Goal: Transaction & Acquisition: Purchase product/service

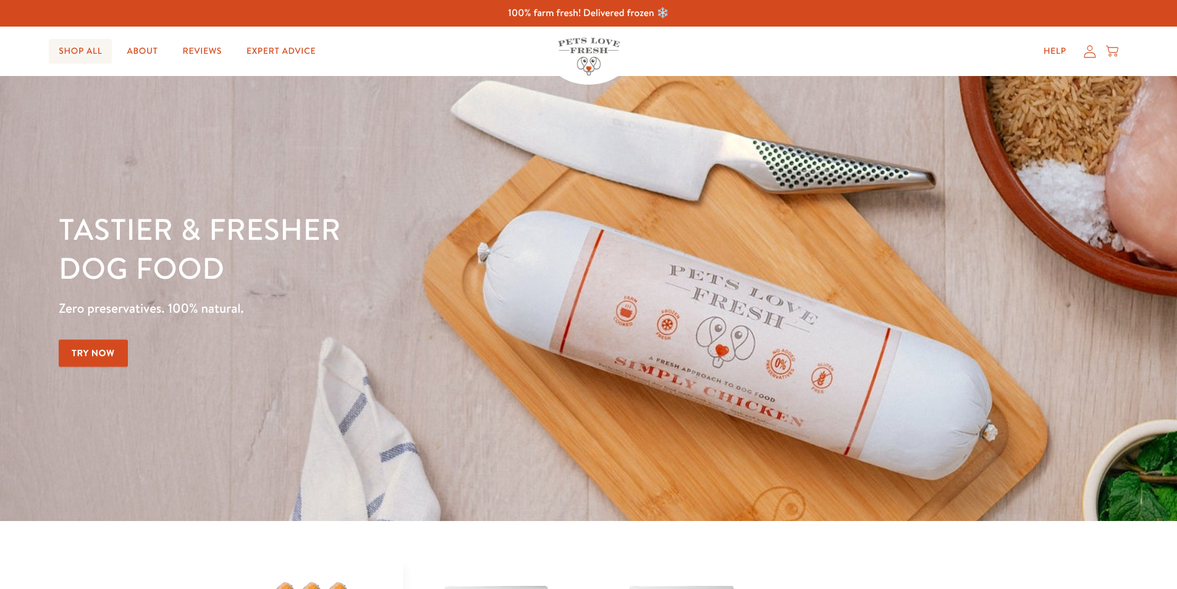
click at [87, 55] on link "Shop All" at bounding box center [80, 51] width 63 height 25
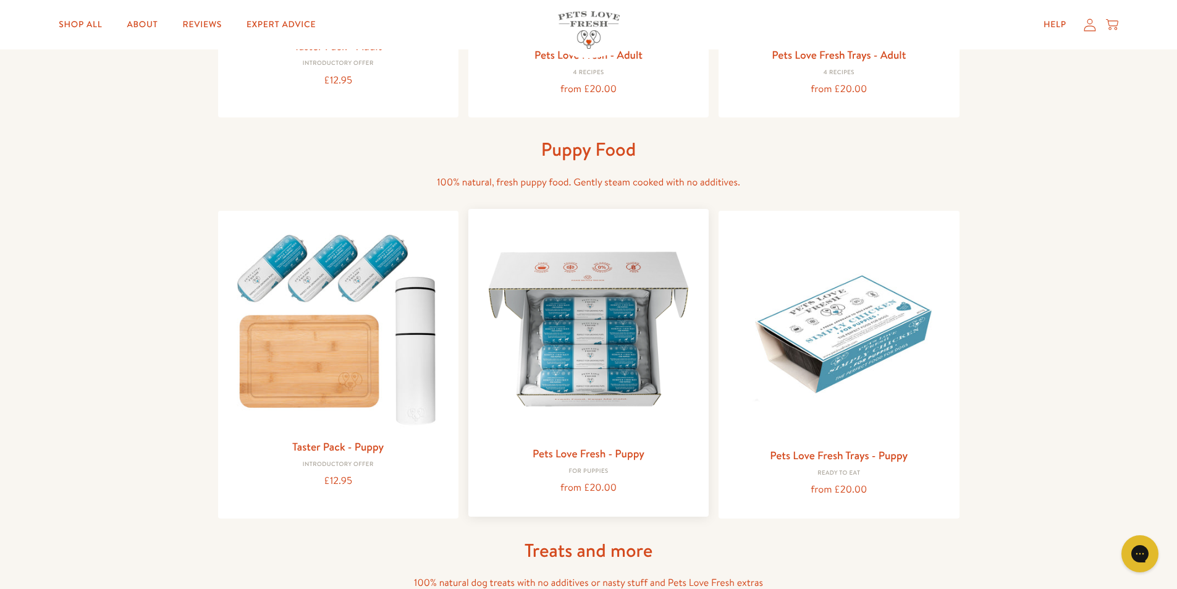
scroll to position [433, 0]
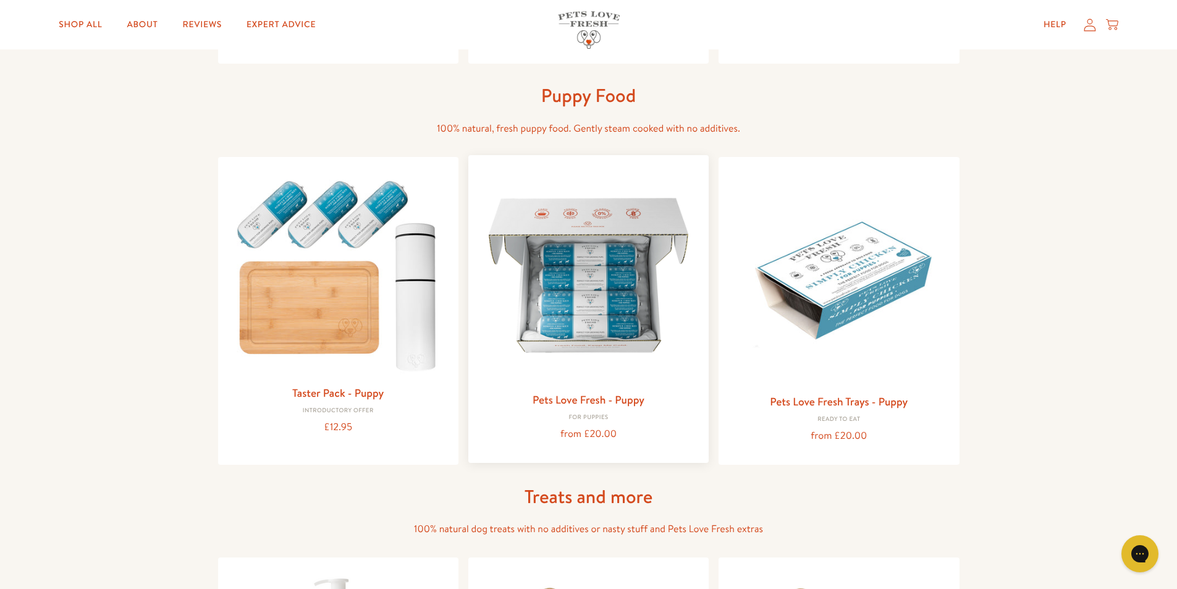
click at [582, 343] on img at bounding box center [588, 275] width 221 height 221
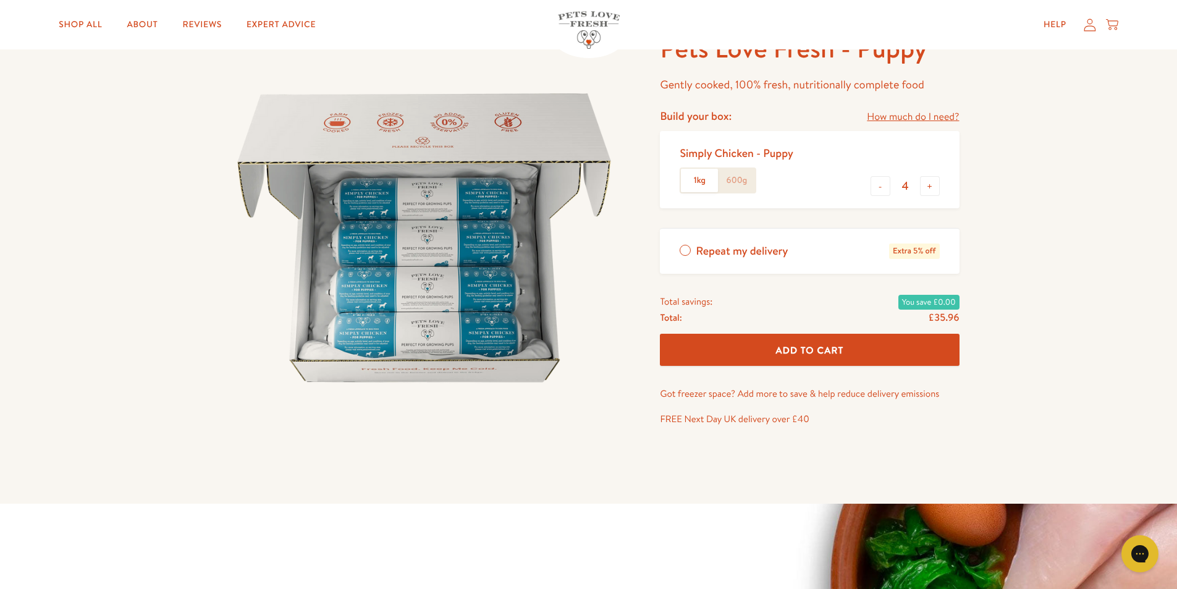
scroll to position [62, 0]
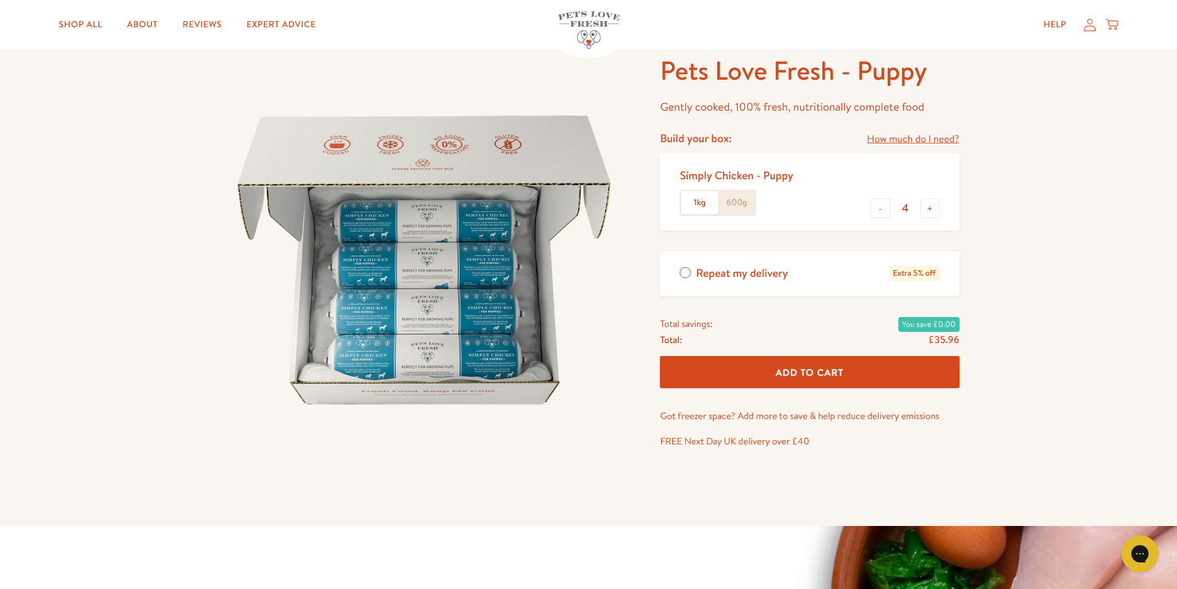
click at [929, 138] on link "How much do I need?" at bounding box center [913, 139] width 92 height 17
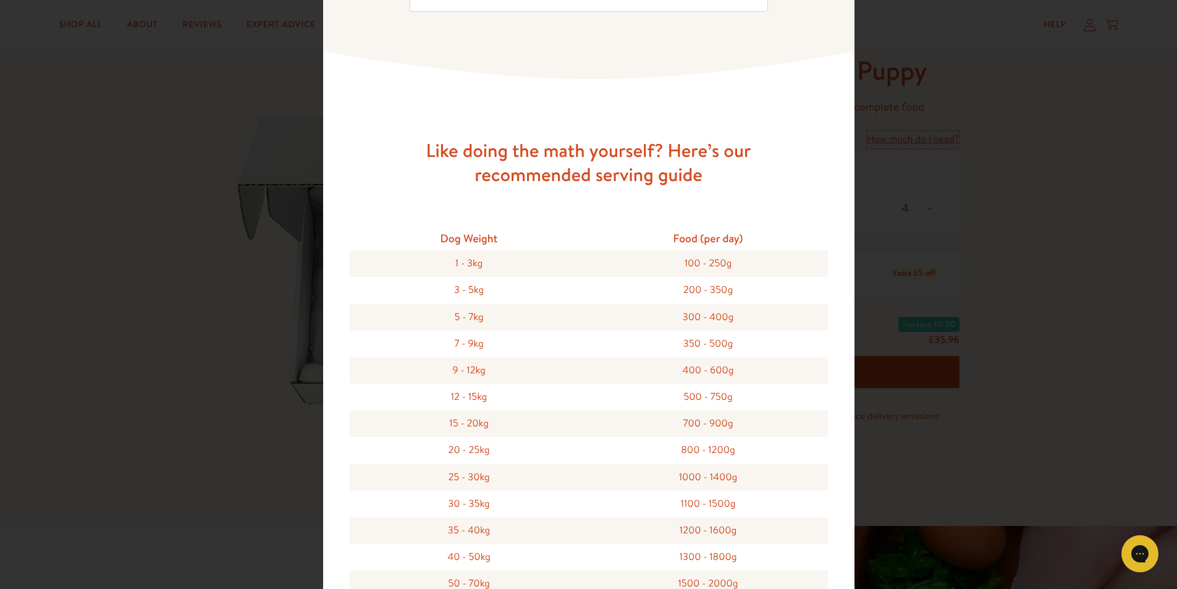
scroll to position [0, 0]
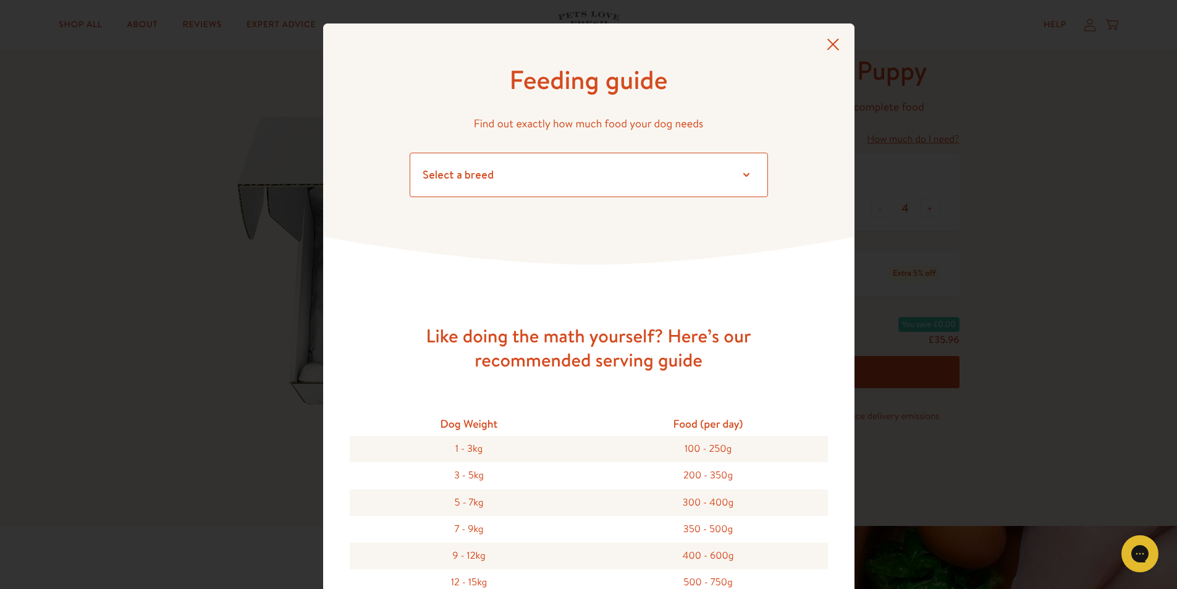
drag, startPoint x: 754, startPoint y: 172, endPoint x: 741, endPoint y: 177, distance: 13.9
click at [753, 173] on select "Select a breed Affenpinscher Afghan hound Airedale terrier Akita Alaskan Malamu…" at bounding box center [589, 175] width 358 height 44
select select "32"
click at [410, 153] on select "Select a breed Affenpinscher Afghan hound Airedale terrier Akita Alaskan Malamu…" at bounding box center [589, 175] width 358 height 44
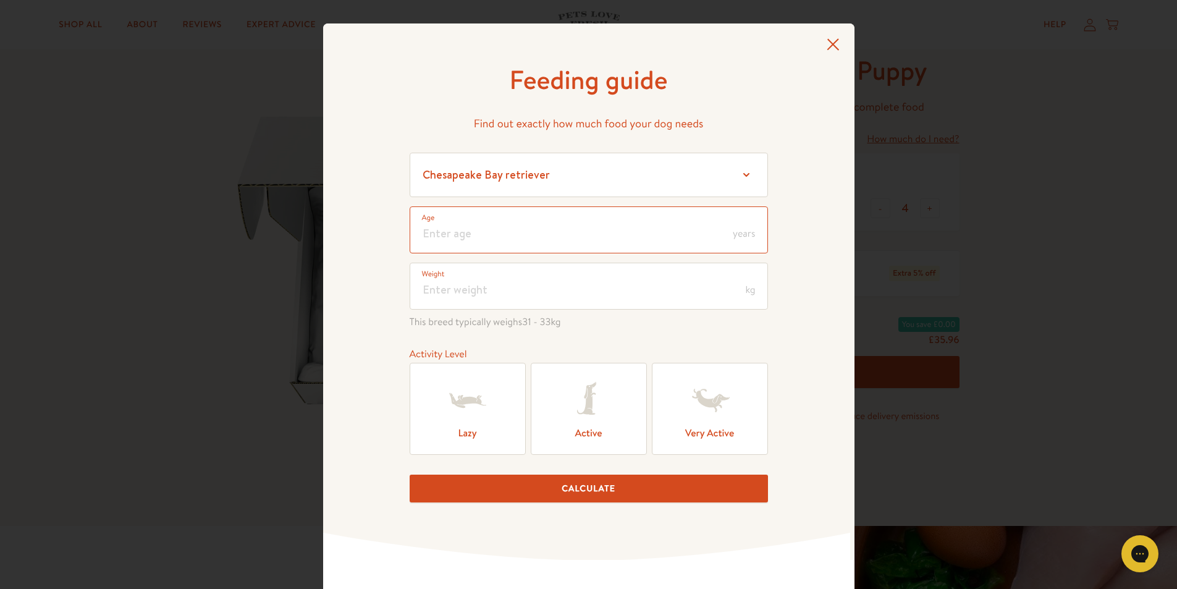
click at [727, 234] on input "number" at bounding box center [589, 229] width 358 height 47
click at [584, 431] on label "Active" at bounding box center [589, 409] width 116 height 92
click at [0, 0] on input "Active" at bounding box center [0, 0] width 0 height 0
click at [488, 231] on input "number" at bounding box center [589, 229] width 358 height 47
type input "0"
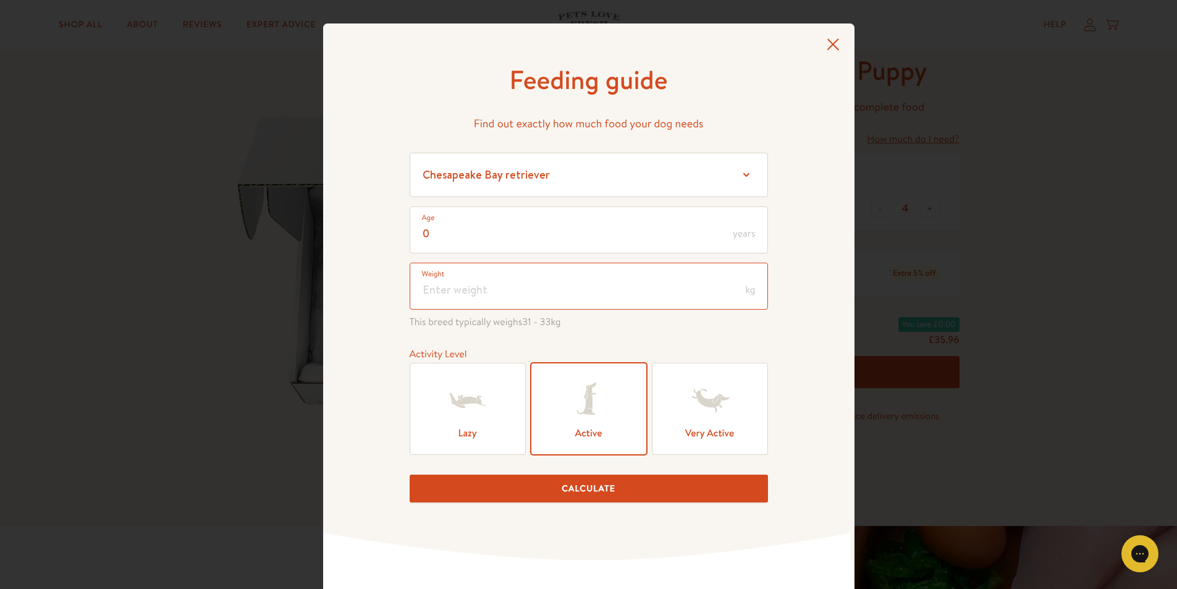
click at [475, 282] on input "number" at bounding box center [589, 286] width 358 height 47
type input "10"
click at [575, 492] on button "Calculate" at bounding box center [589, 489] width 358 height 28
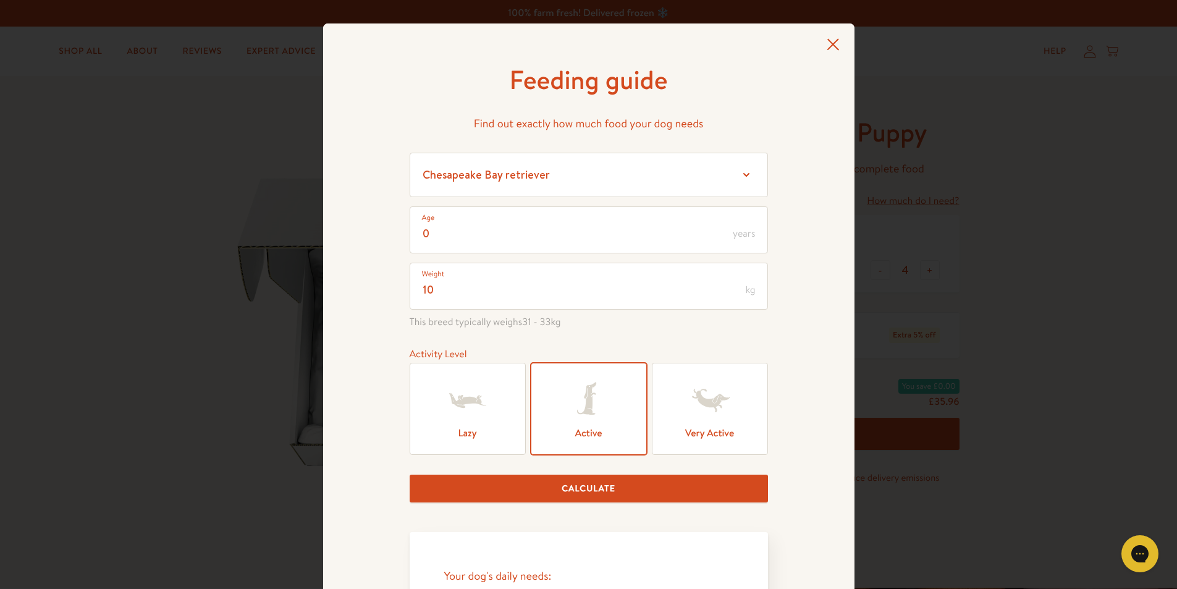
click at [831, 40] on icon at bounding box center [833, 44] width 13 height 12
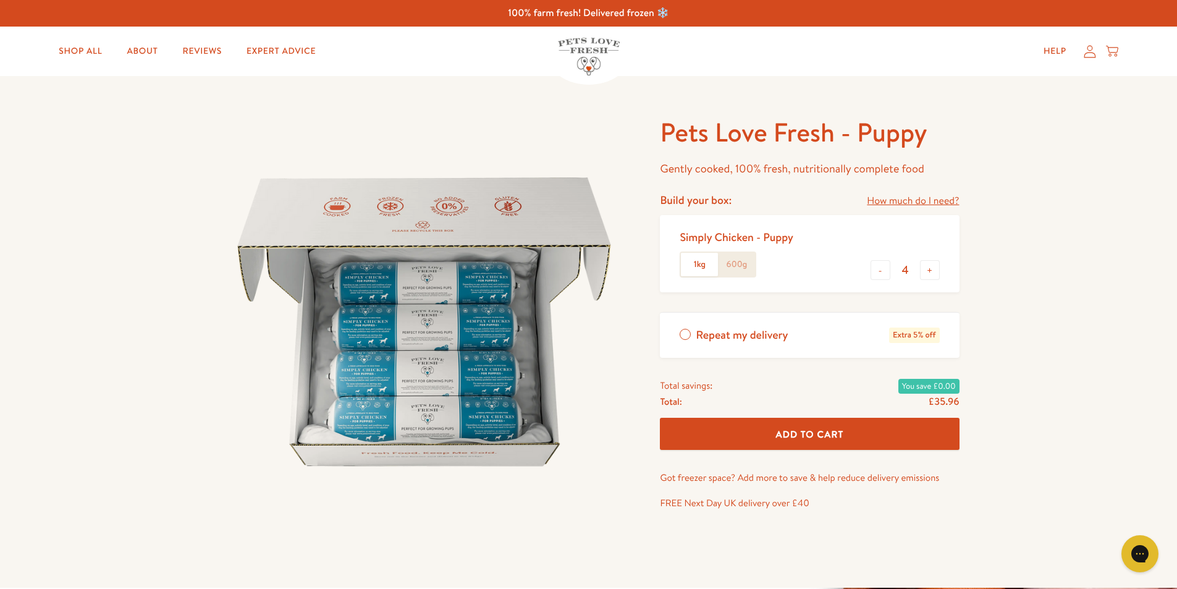
click at [734, 260] on label "600g" at bounding box center [736, 264] width 37 height 23
click at [0, 0] on input "600g" at bounding box center [0, 0] width 0 height 0
click at [692, 267] on label "1kg" at bounding box center [699, 264] width 37 height 23
click at [0, 0] on input "1kg" at bounding box center [0, 0] width 0 height 0
click at [736, 265] on label "600g" at bounding box center [736, 264] width 37 height 23
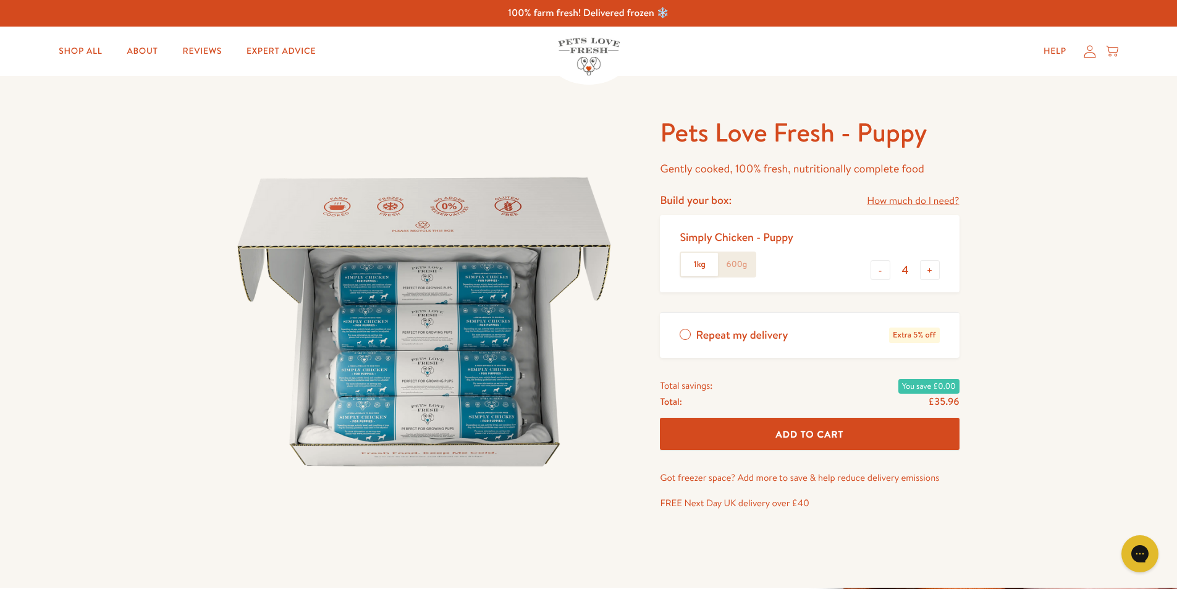
click at [0, 0] on input "600g" at bounding box center [0, 0] width 0 height 0
click at [696, 265] on label "1kg" at bounding box center [699, 264] width 37 height 23
click at [0, 0] on input "1kg" at bounding box center [0, 0] width 0 height 0
click at [743, 267] on label "600g" at bounding box center [736, 264] width 37 height 23
click at [0, 0] on input "600g" at bounding box center [0, 0] width 0 height 0
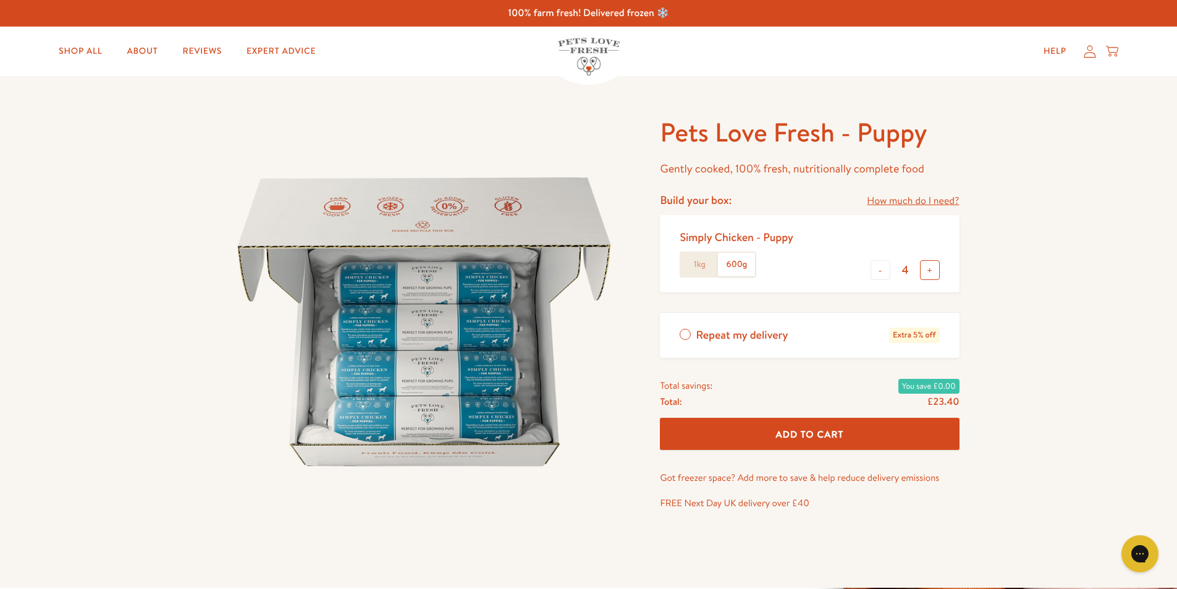
click at [934, 269] on button "+" at bounding box center [930, 270] width 20 height 20
click at [701, 268] on label "1kg" at bounding box center [699, 264] width 37 height 23
click at [0, 0] on input "1kg" at bounding box center [0, 0] width 0 height 0
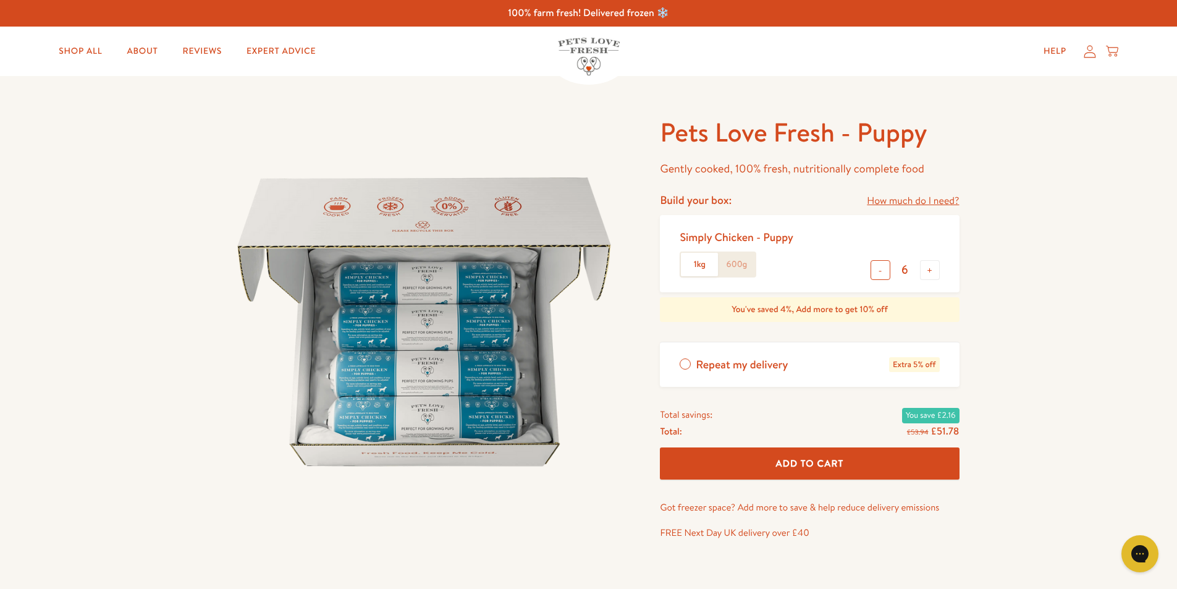
click at [879, 273] on button "-" at bounding box center [881, 270] width 20 height 20
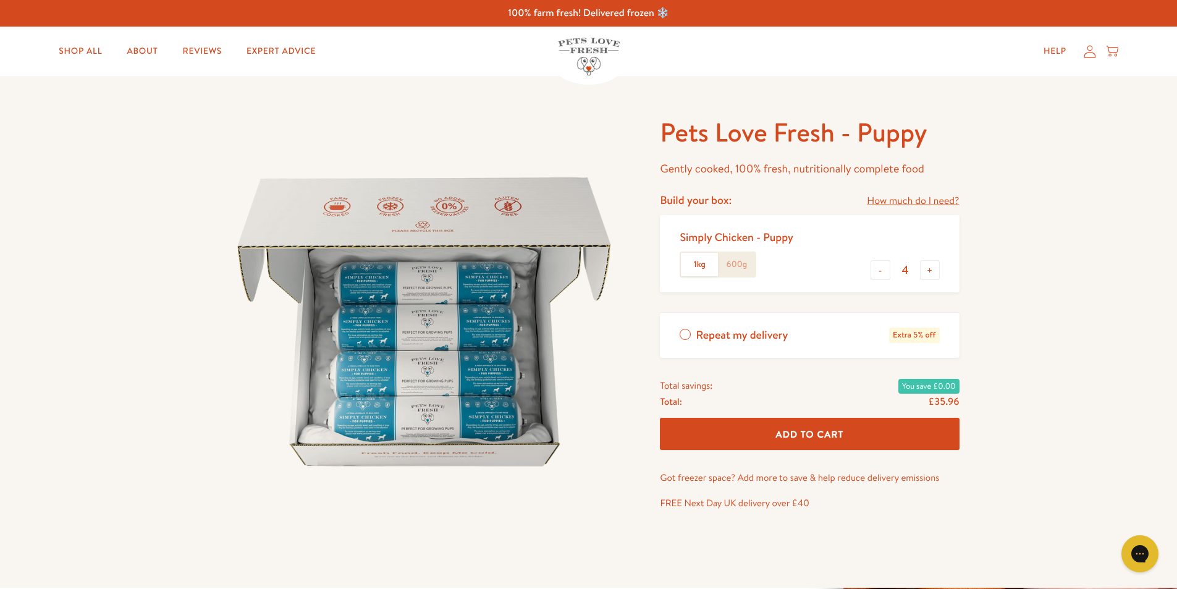
click at [740, 263] on label "600g" at bounding box center [736, 264] width 37 height 23
click at [0, 0] on input "600g" at bounding box center [0, 0] width 0 height 0
click at [688, 263] on label "1kg" at bounding box center [699, 264] width 37 height 23
click at [0, 0] on input "1kg" at bounding box center [0, 0] width 0 height 0
click at [925, 265] on button "+" at bounding box center [930, 270] width 20 height 20
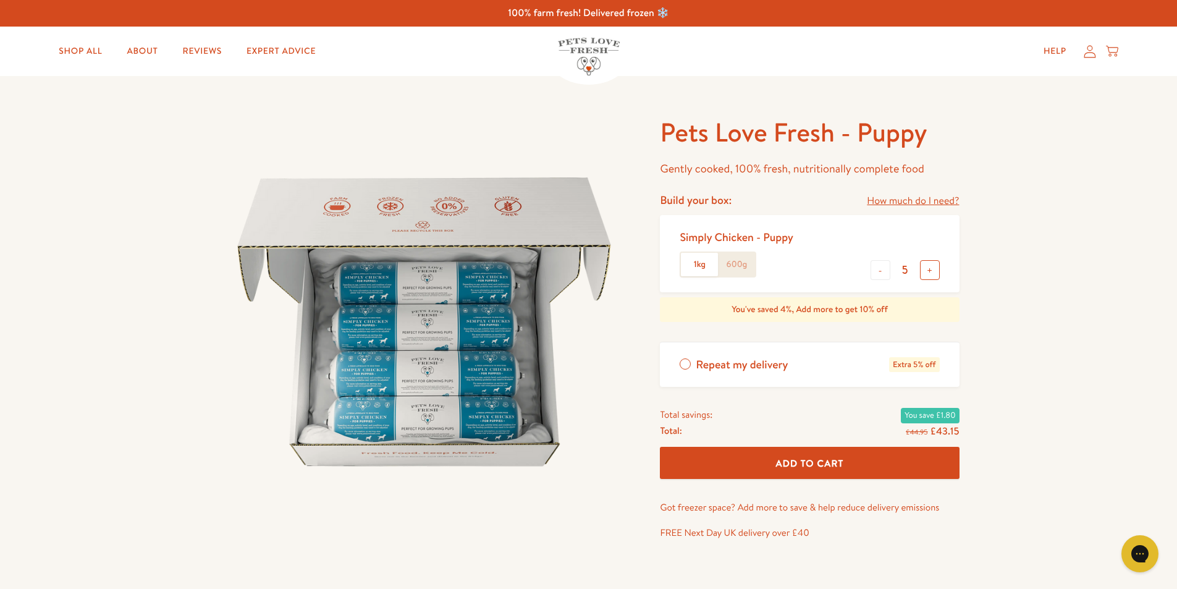
click at [925, 265] on button "+" at bounding box center [930, 270] width 20 height 20
click at [743, 261] on label "600g" at bounding box center [736, 264] width 37 height 23
click at [0, 0] on input "600g" at bounding box center [0, 0] width 0 height 0
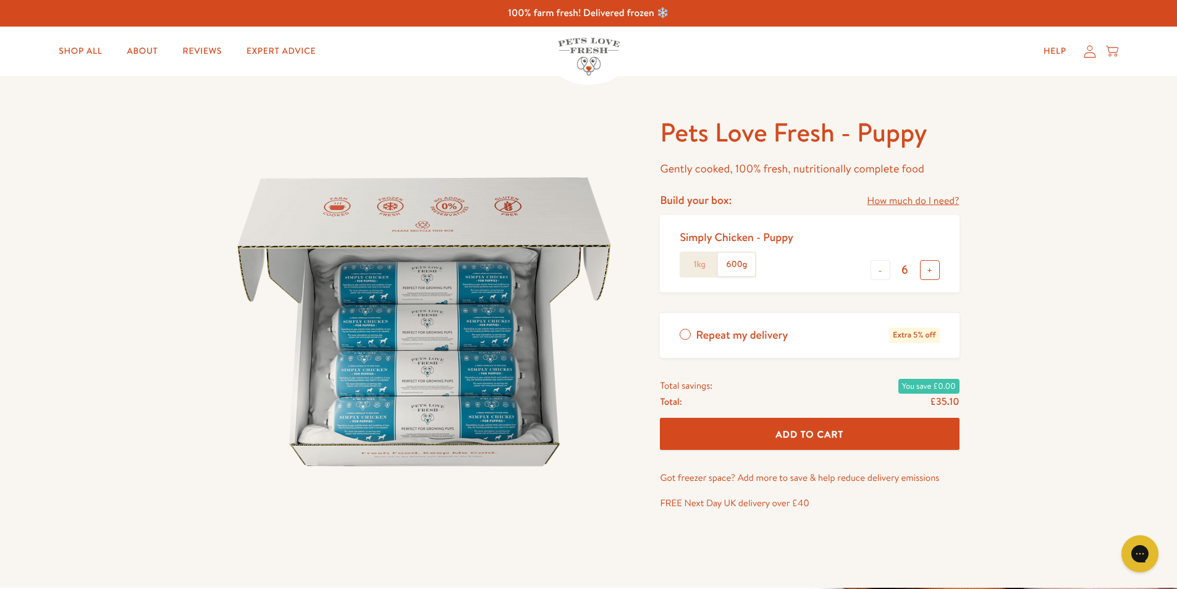
click at [933, 265] on button "+" at bounding box center [930, 270] width 20 height 20
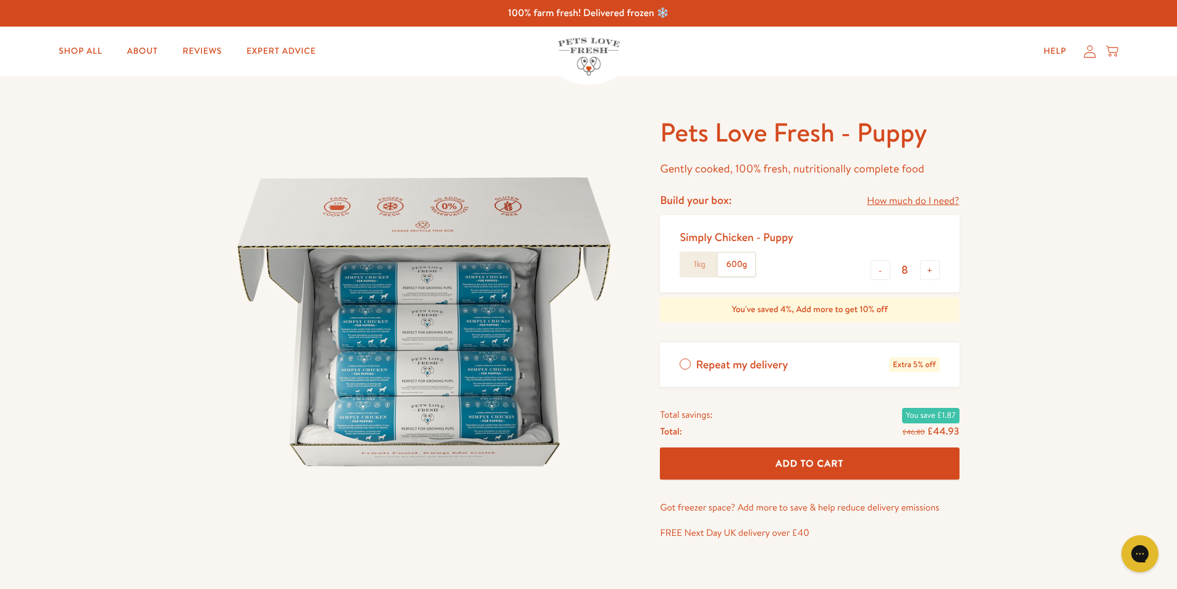
click at [696, 264] on label "1kg" at bounding box center [699, 264] width 37 height 23
click at [0, 0] on input "1kg" at bounding box center [0, 0] width 0 height 0
click at [891, 264] on input "8" at bounding box center [906, 270] width 30 height 14
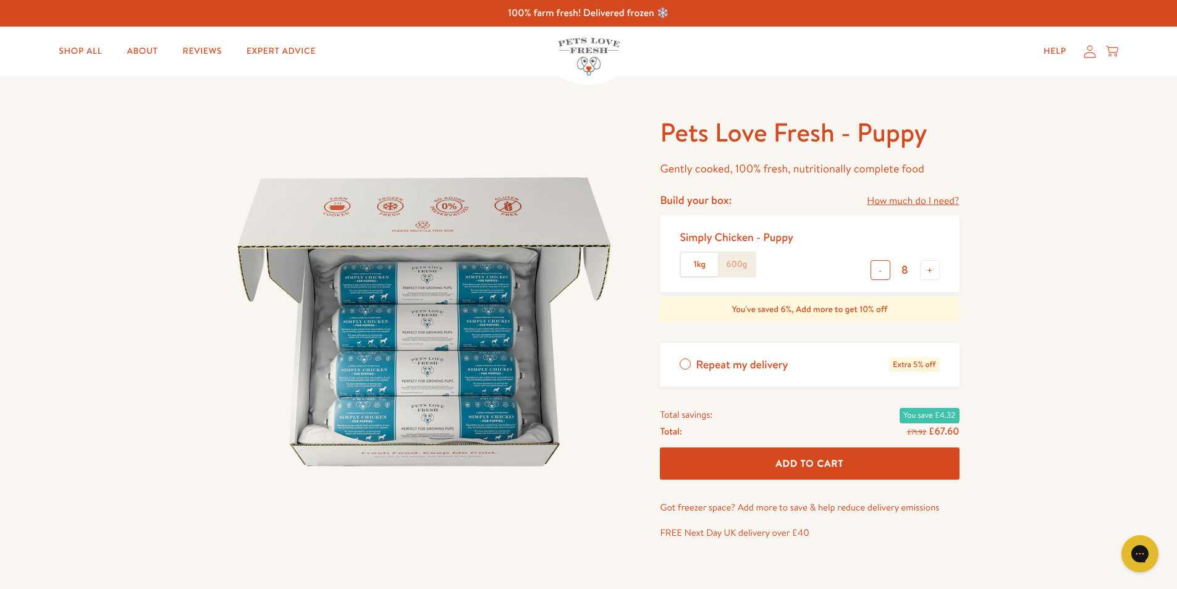
click at [881, 271] on button "-" at bounding box center [881, 270] width 20 height 20
click at [941, 270] on div "Simply Chicken - Puppy 1kg 600g - 5 +" at bounding box center [809, 253] width 299 height 77
click at [928, 265] on button "+" at bounding box center [930, 270] width 20 height 20
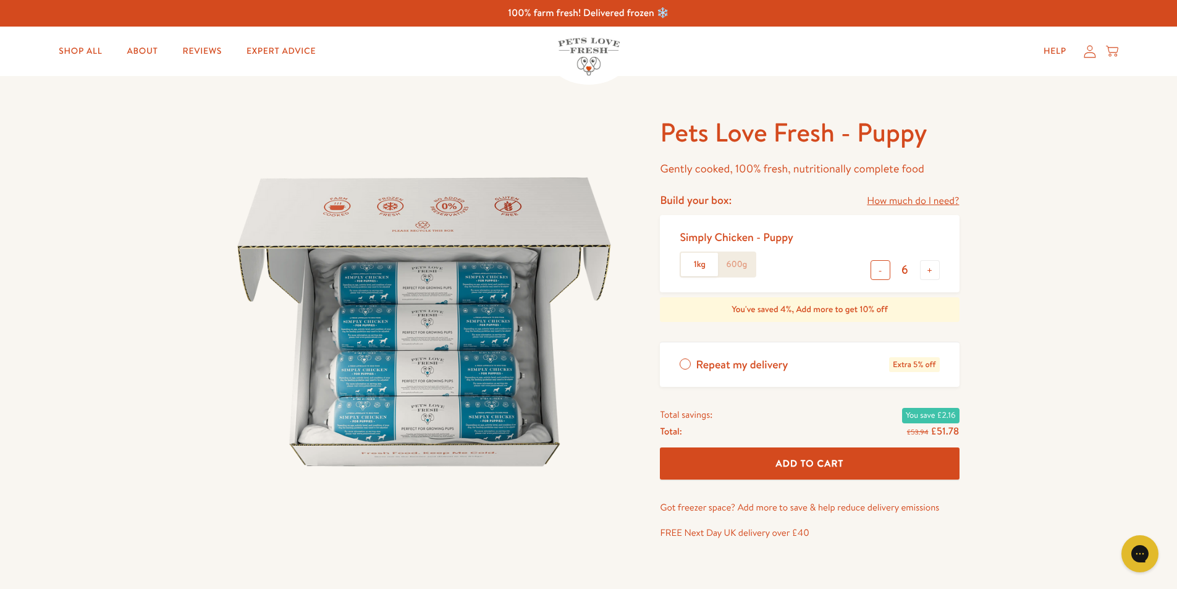
click at [881, 271] on button "-" at bounding box center [881, 270] width 20 height 20
type input "5"
click at [781, 459] on span "Add To Cart" at bounding box center [810, 463] width 68 height 13
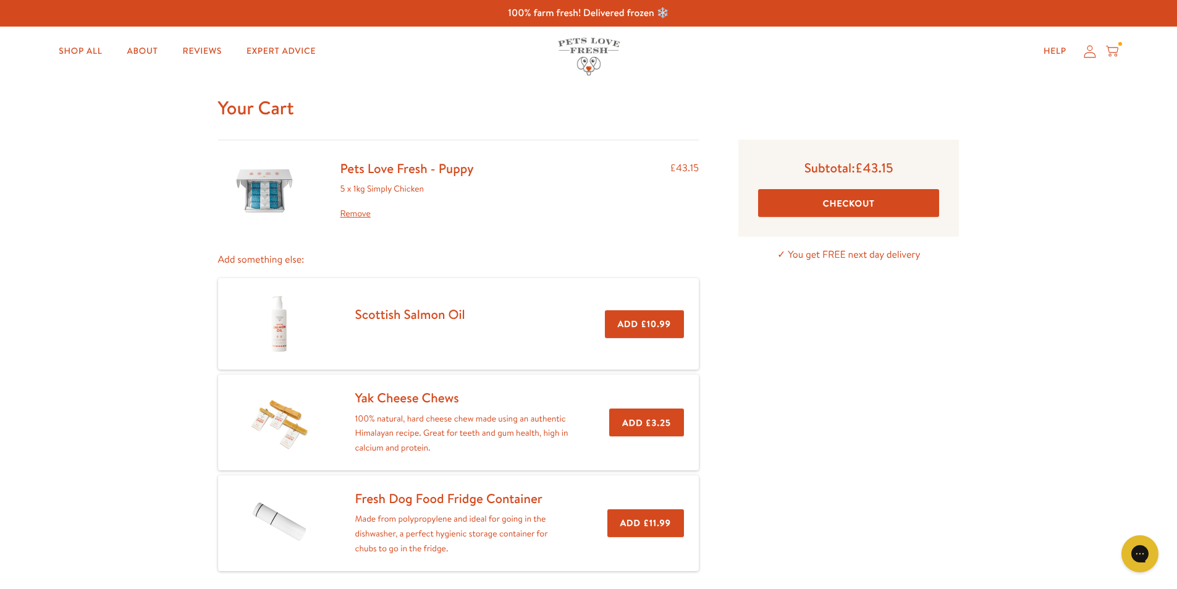
click at [802, 201] on button "Checkout" at bounding box center [848, 203] width 181 height 28
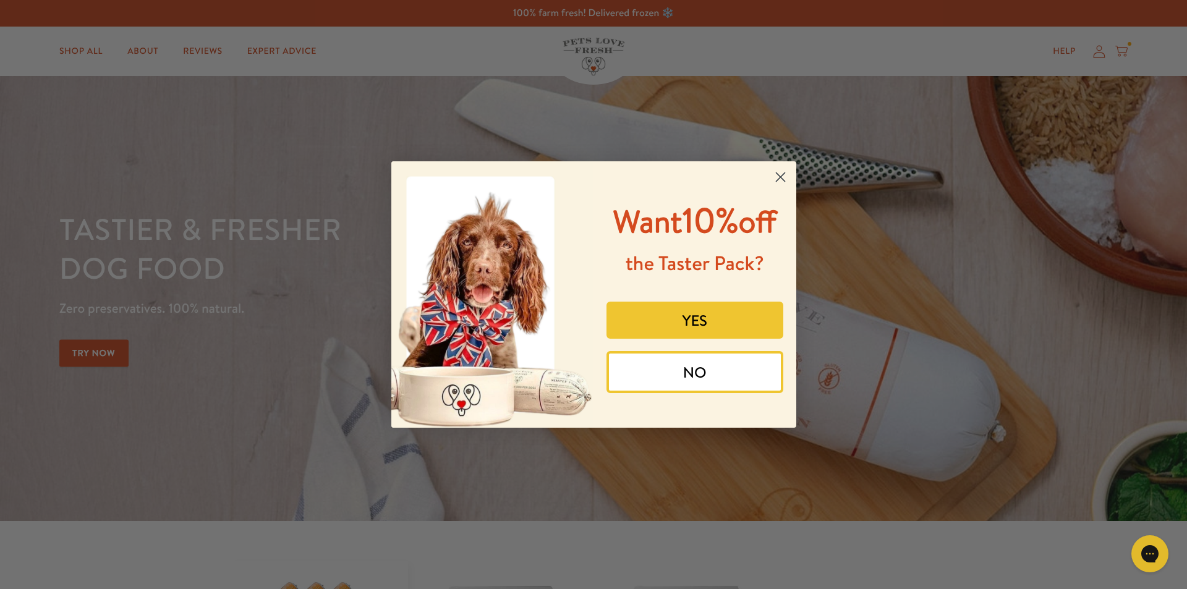
click at [708, 375] on button "NO" at bounding box center [694, 372] width 177 height 42
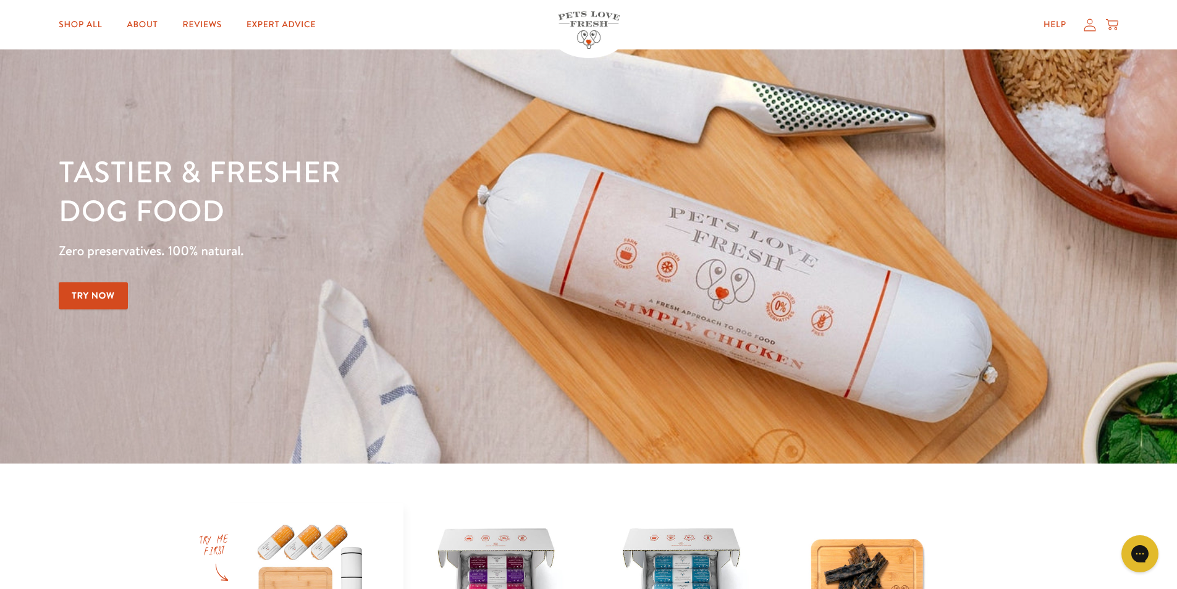
scroll to position [309, 0]
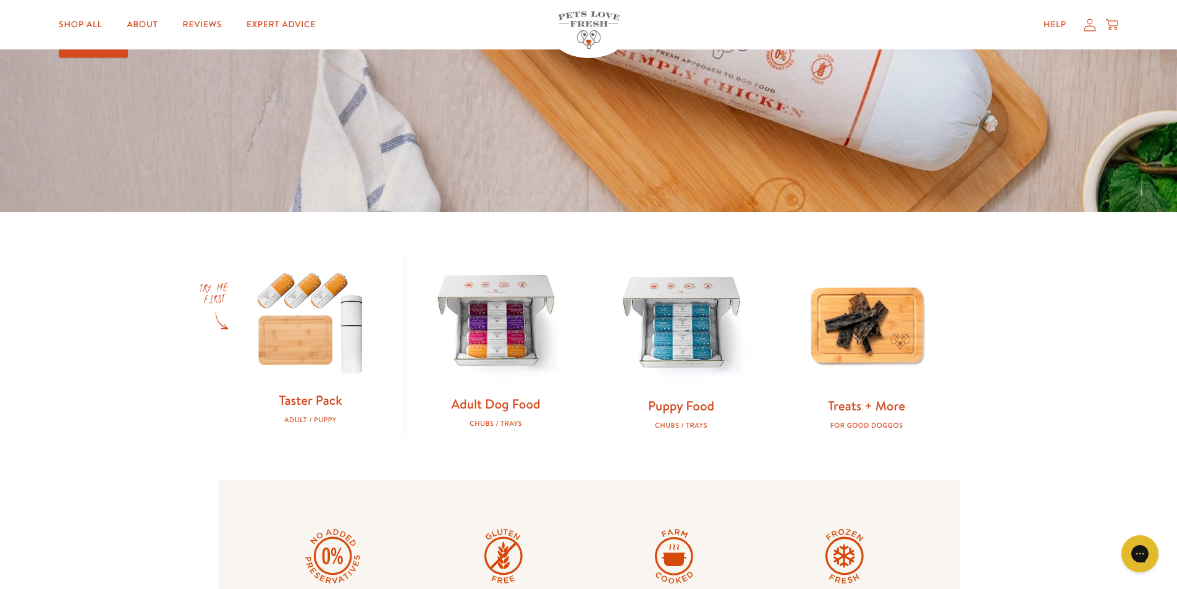
click at [514, 344] on img at bounding box center [496, 323] width 146 height 146
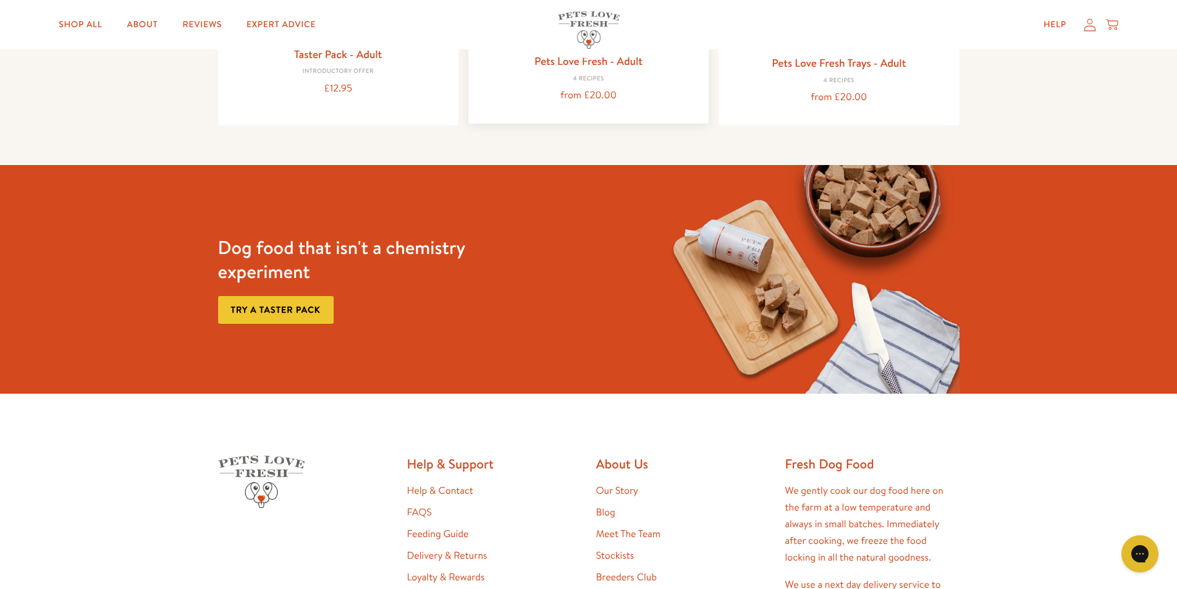
scroll to position [62, 0]
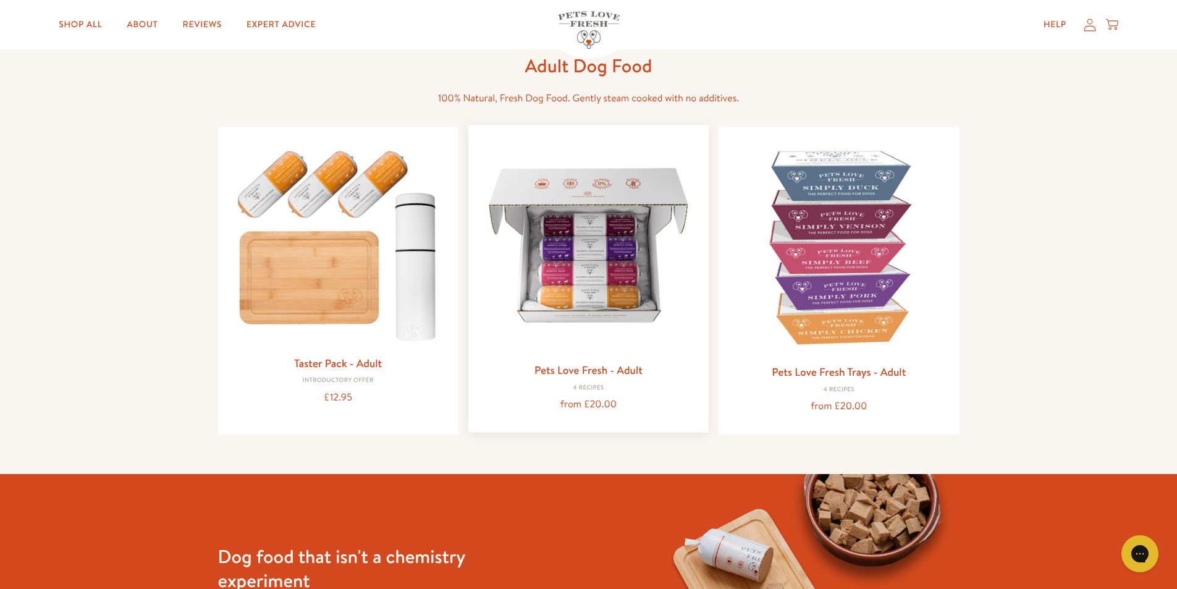
click at [598, 292] on img at bounding box center [588, 245] width 221 height 221
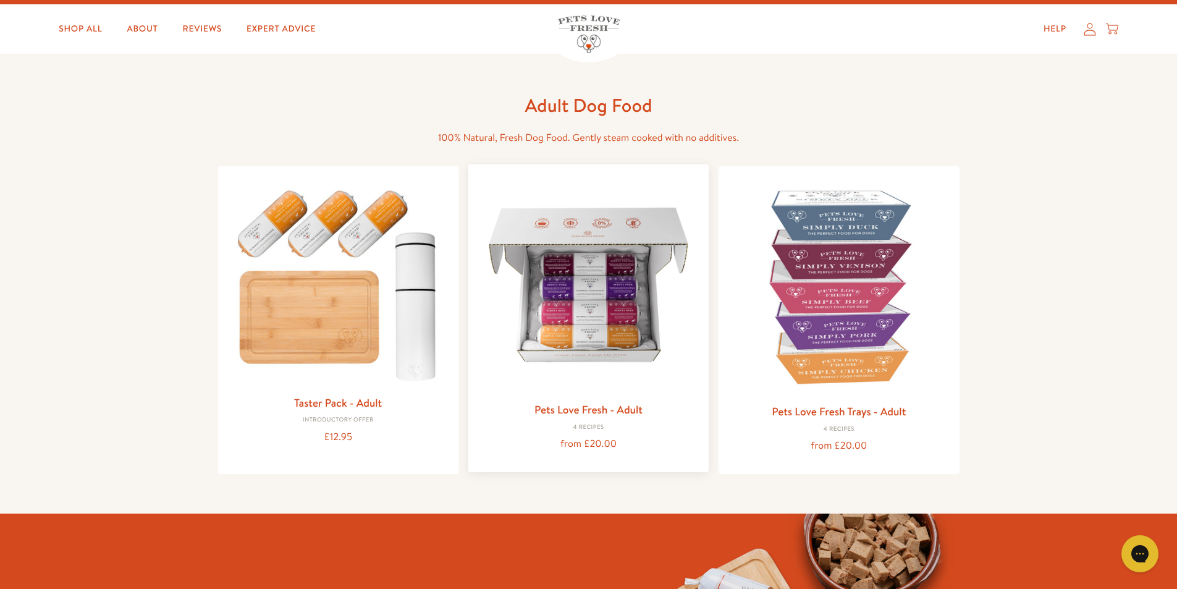
scroll to position [0, 0]
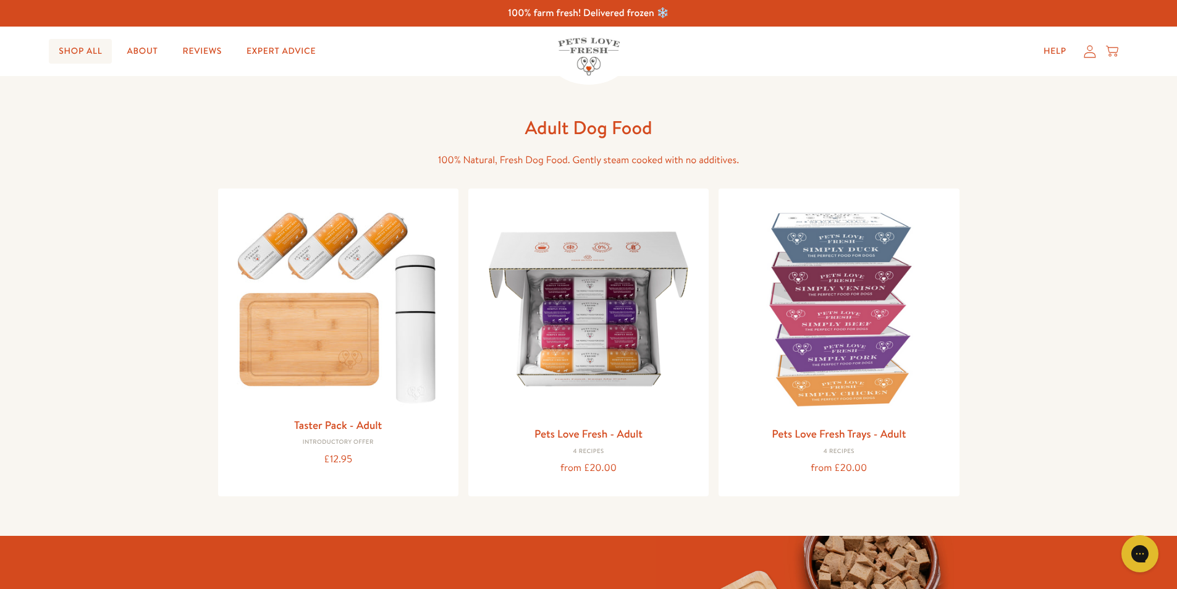
click at [100, 54] on link "Shop All" at bounding box center [80, 51] width 63 height 25
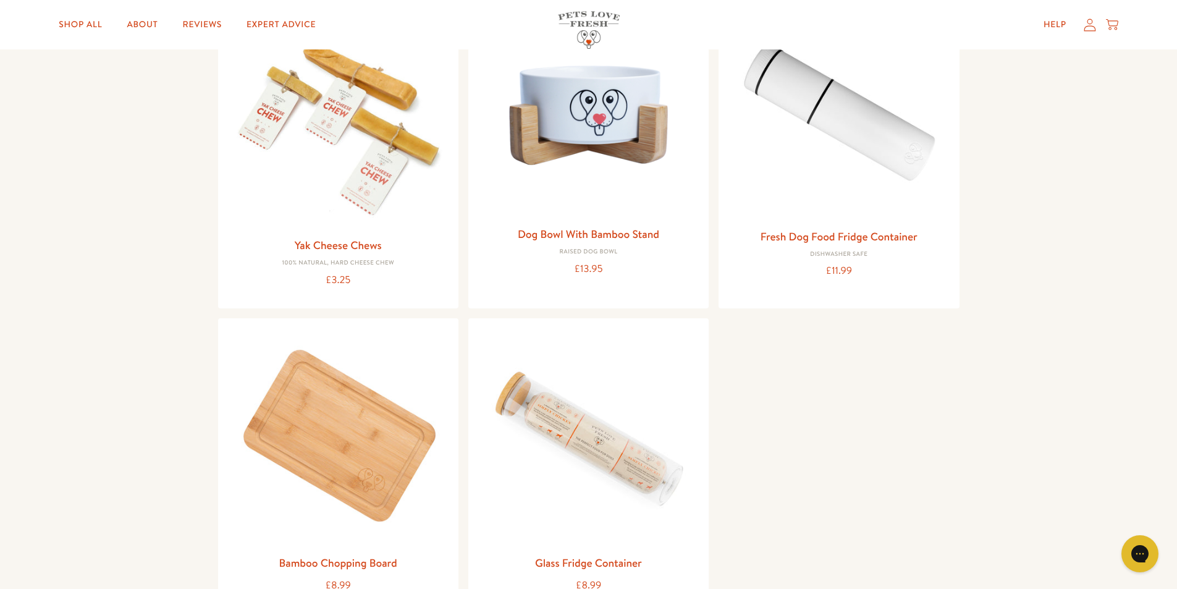
scroll to position [1112, 0]
